Goal: Navigation & Orientation: Find specific page/section

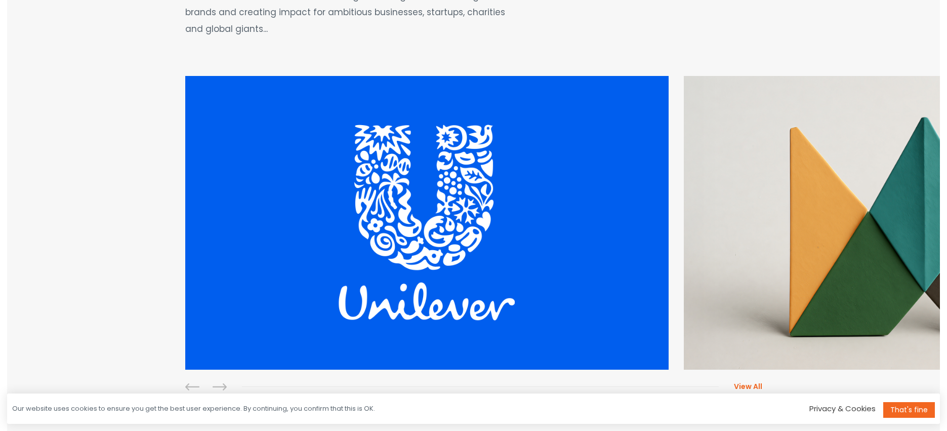
scroll to position [208, 0]
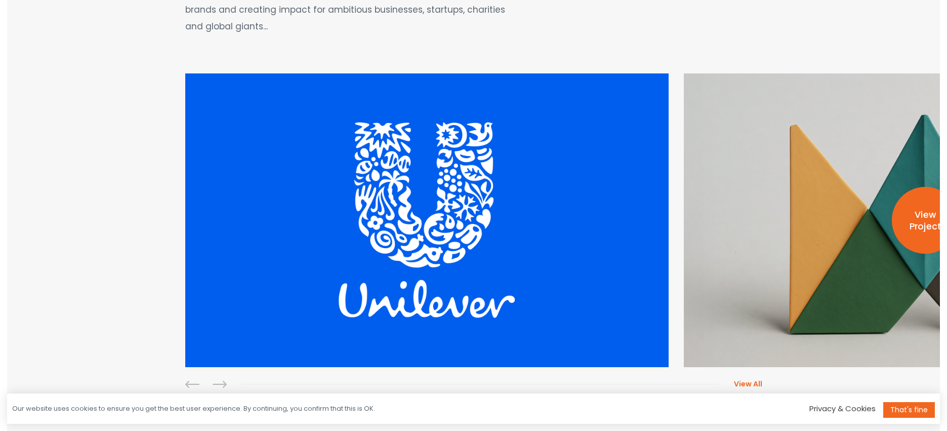
click at [922, 224] on p "View Project" at bounding box center [925, 220] width 67 height 23
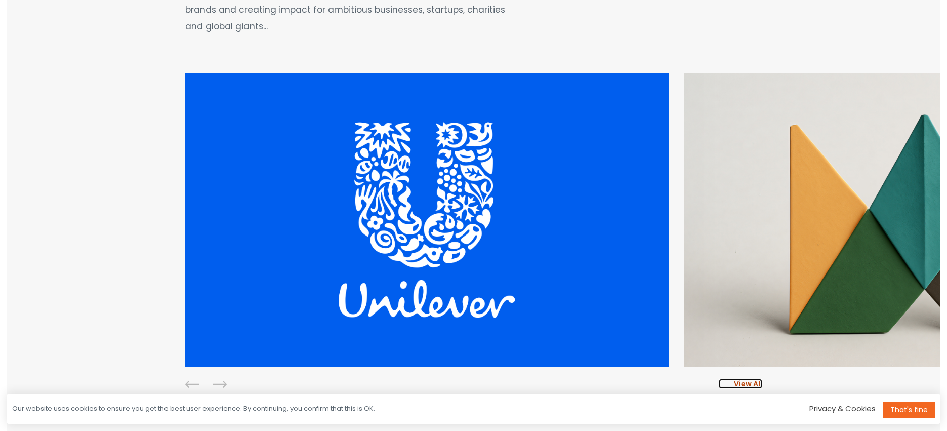
click at [752, 382] on span "View All" at bounding box center [748, 384] width 28 height 10
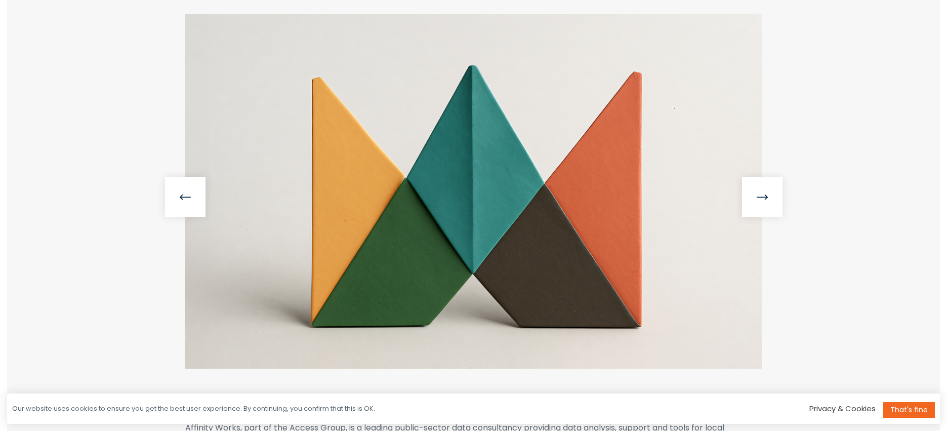
scroll to position [215, 0]
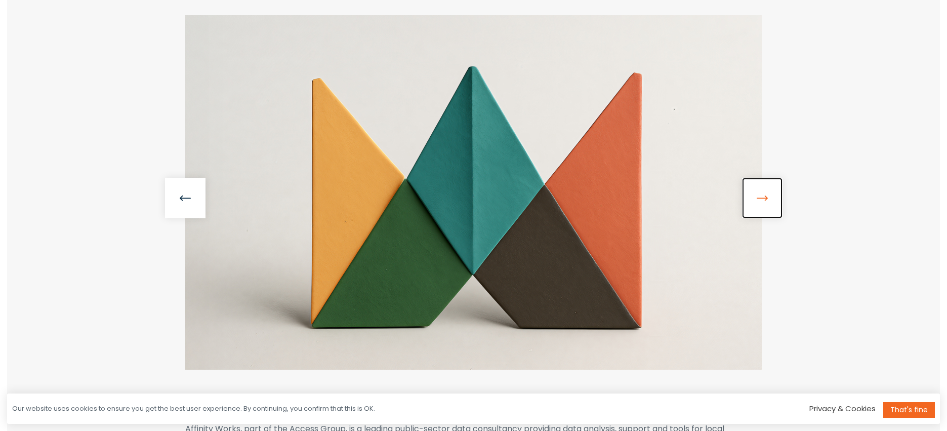
click at [762, 208] on link at bounding box center [762, 198] width 41 height 41
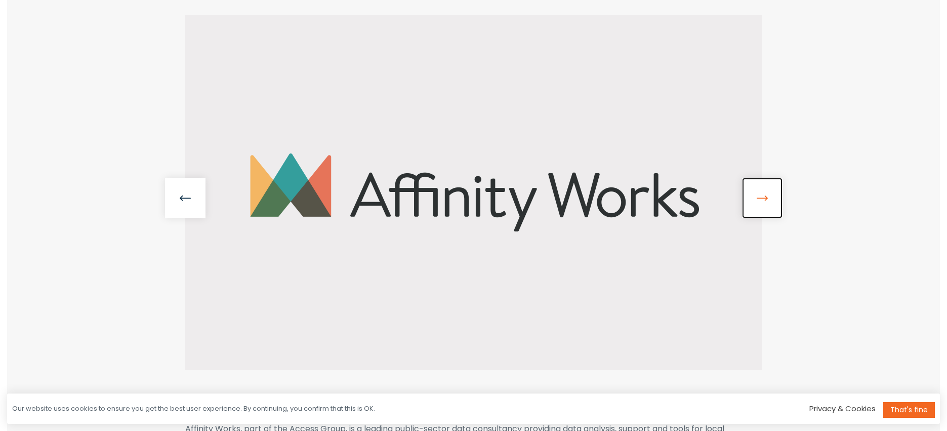
click at [765, 200] on link at bounding box center [762, 198] width 41 height 41
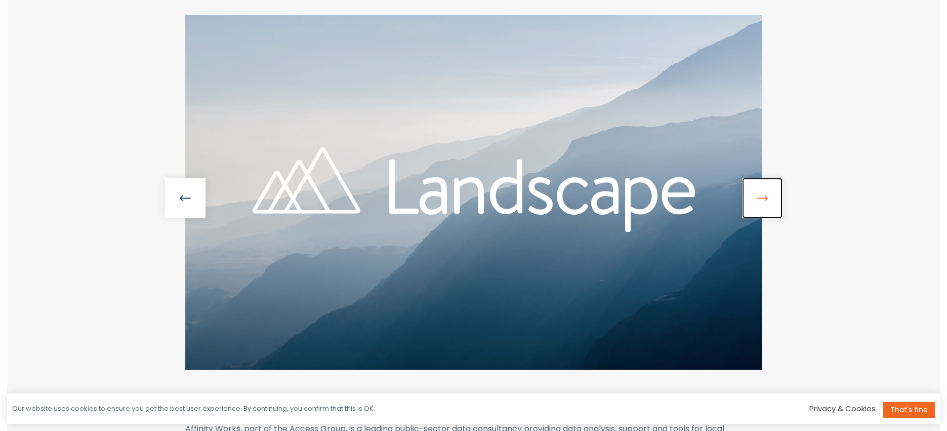
click at [765, 200] on link at bounding box center [762, 198] width 41 height 41
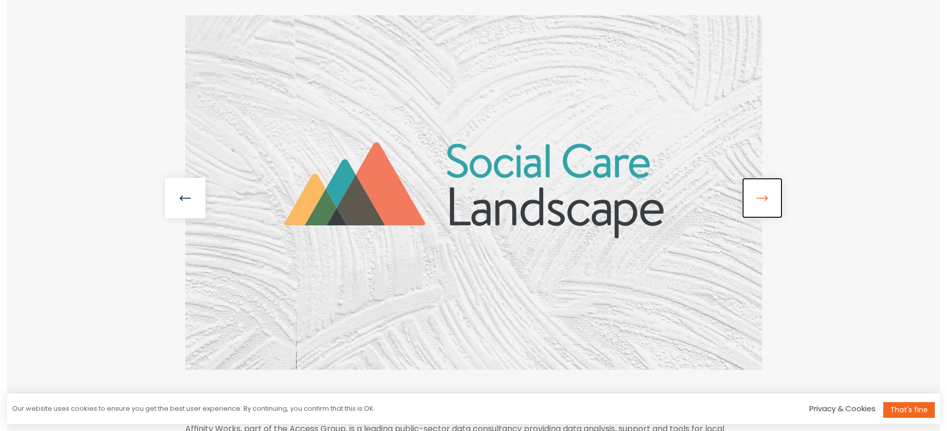
click at [765, 200] on link at bounding box center [762, 198] width 41 height 41
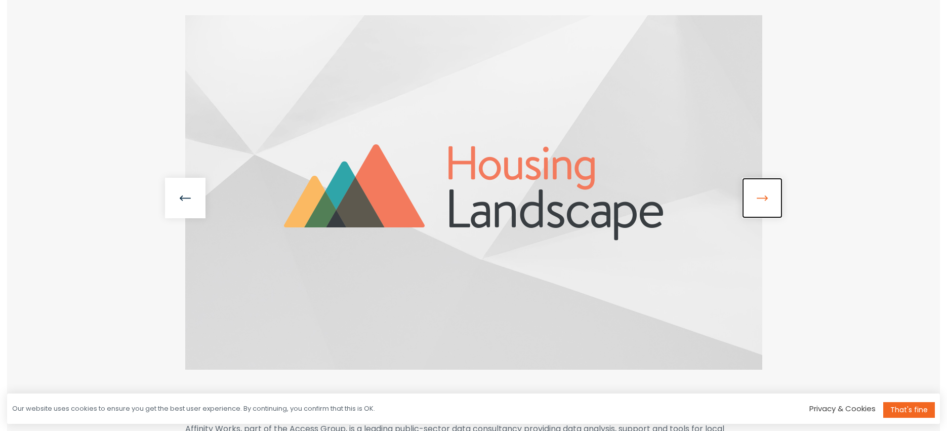
click at [765, 200] on link at bounding box center [762, 198] width 41 height 41
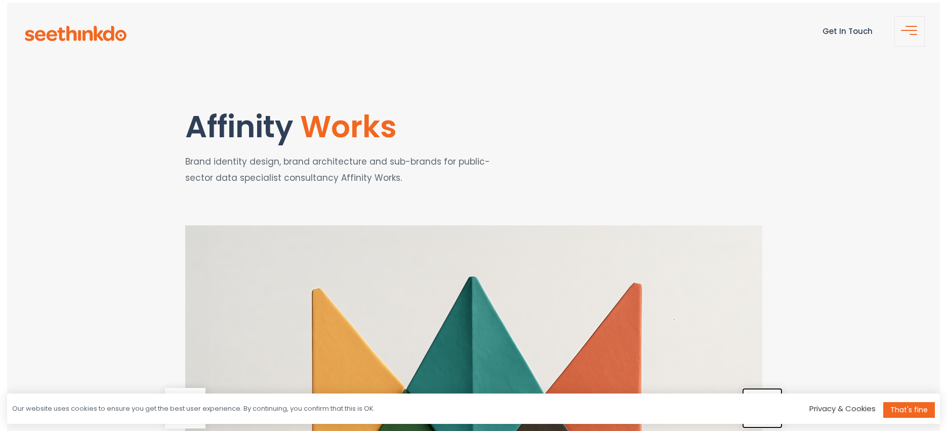
scroll to position [0, 0]
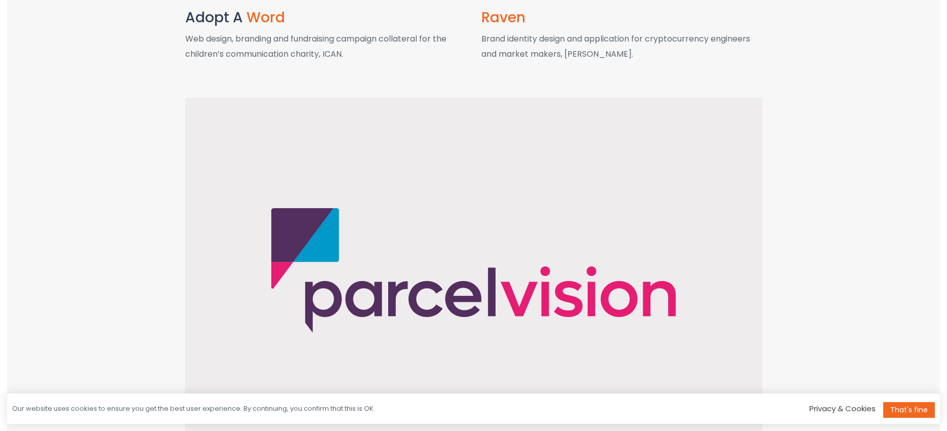
scroll to position [1555, 0]
